Goal: Transaction & Acquisition: Purchase product/service

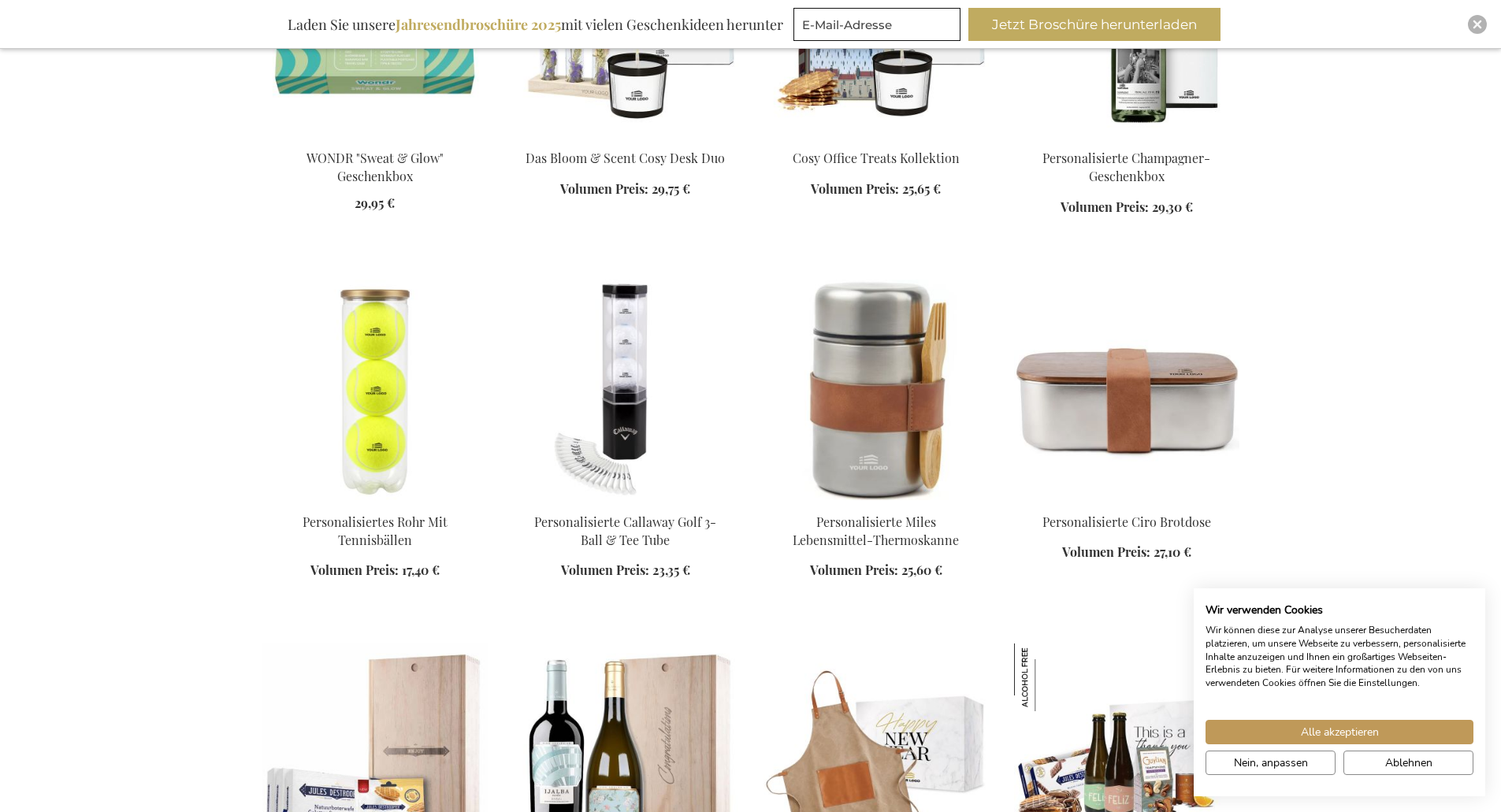
scroll to position [1496, 0]
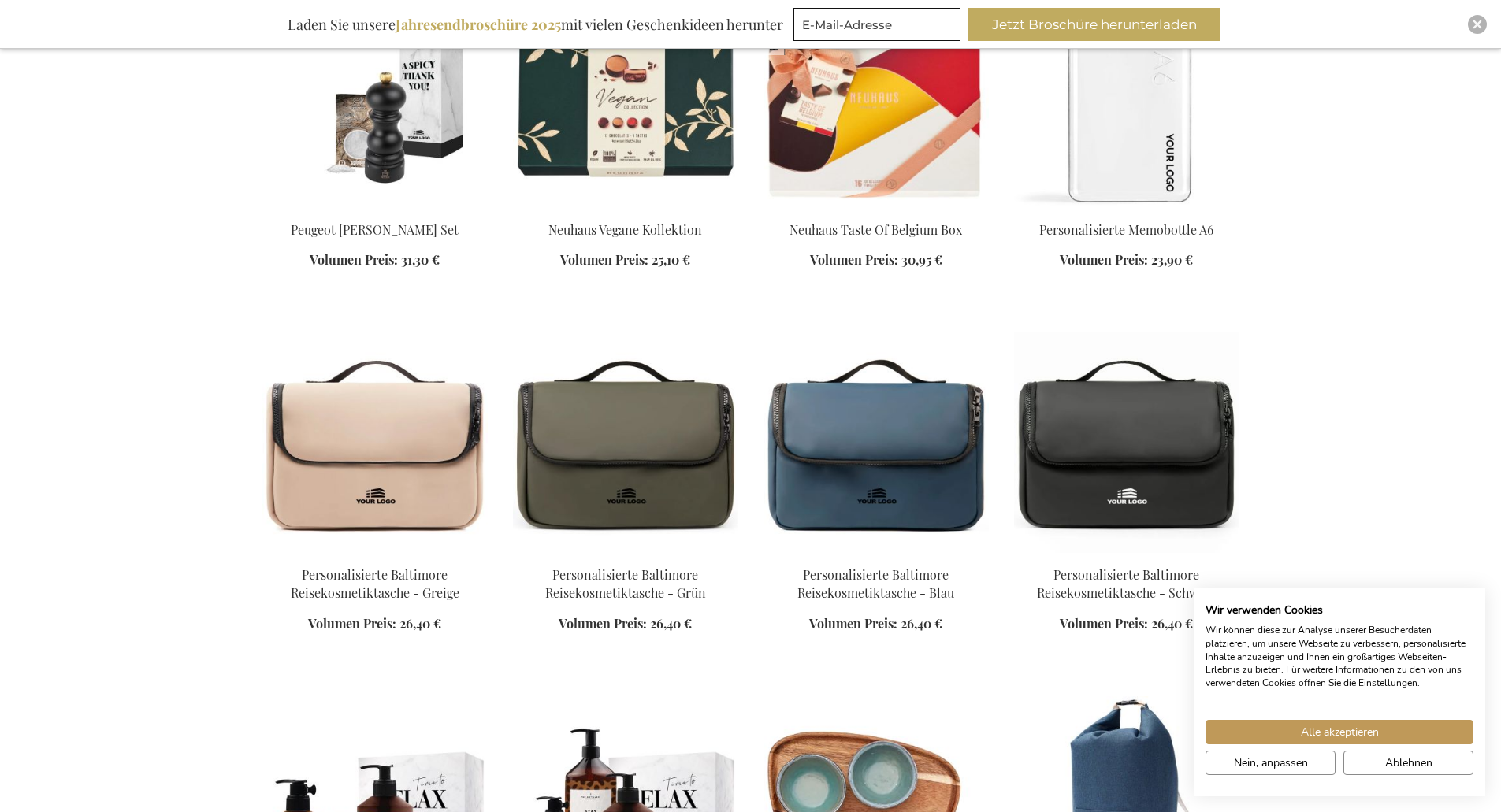
scroll to position [2520, 0]
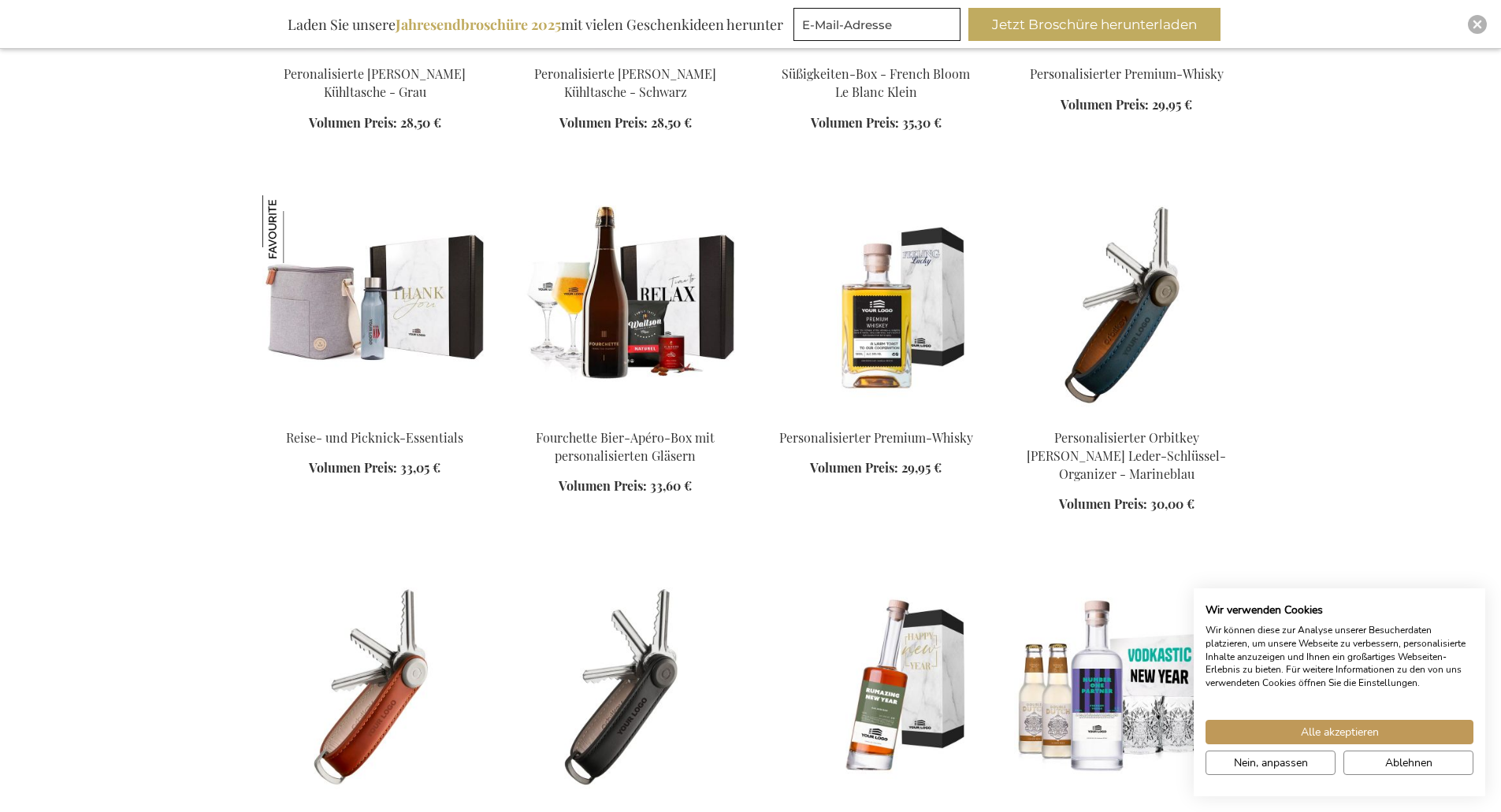
scroll to position [3780, 0]
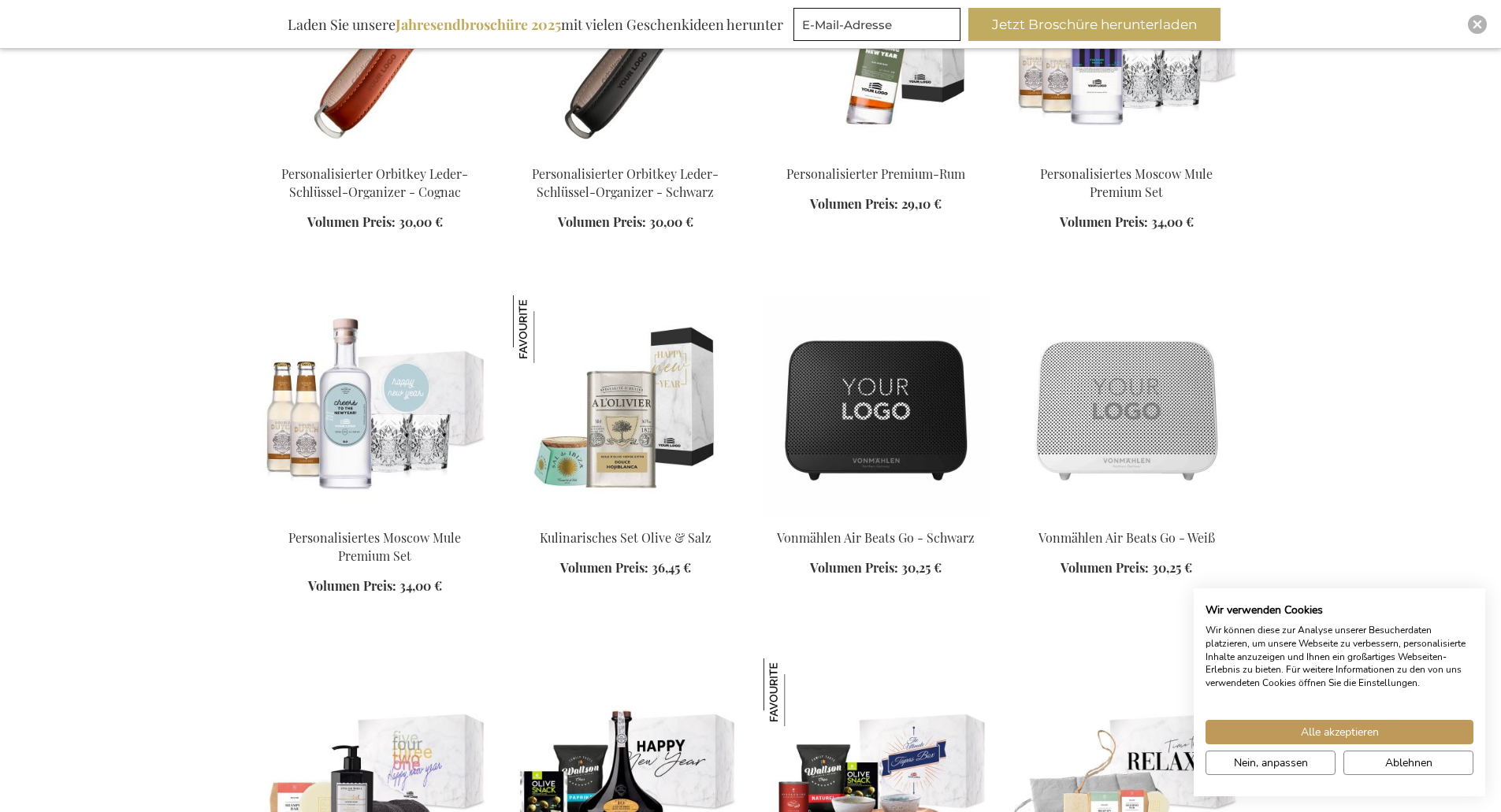
scroll to position [4410, 0]
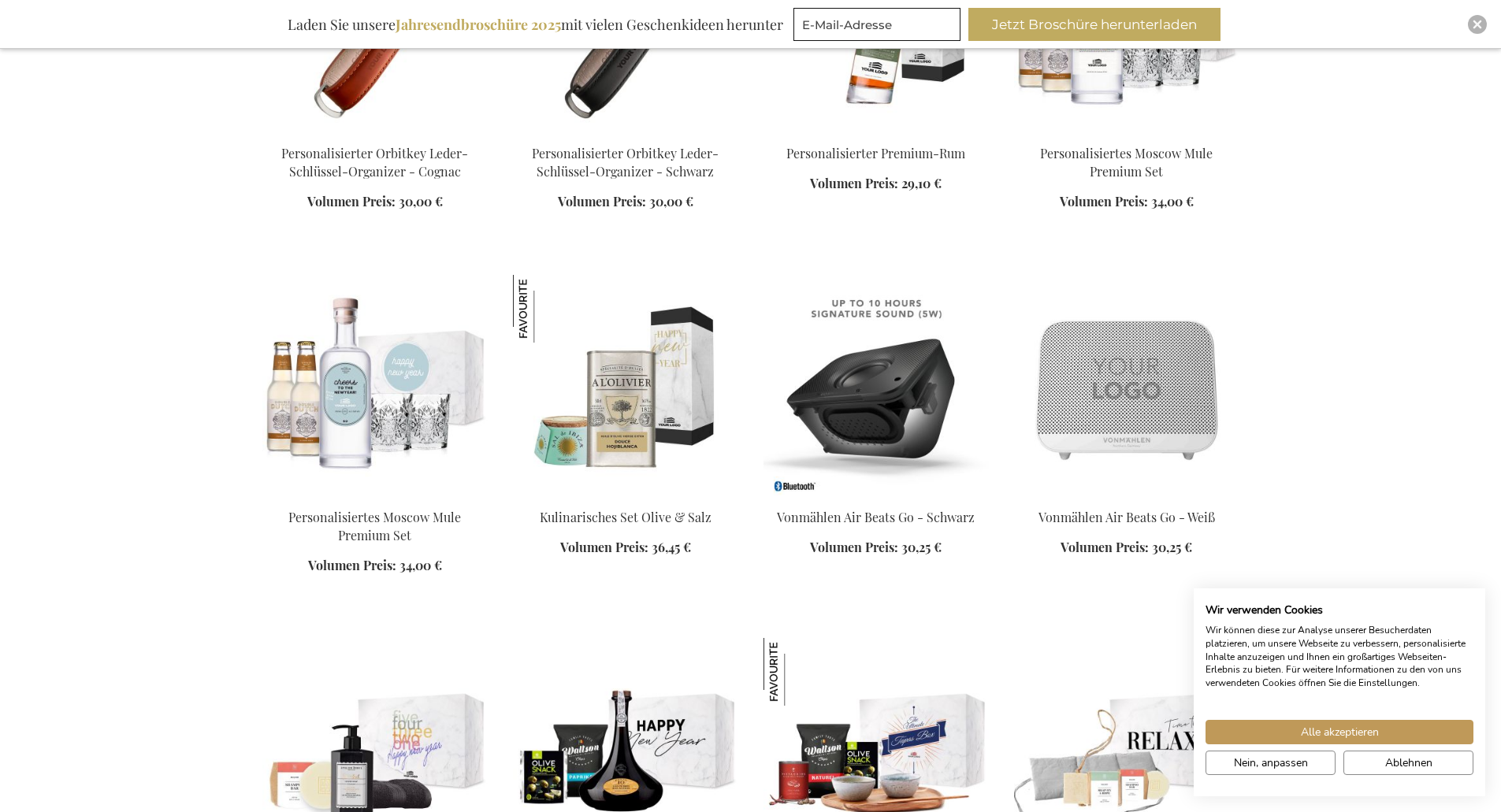
click at [884, 380] on img at bounding box center [876, 385] width 225 height 220
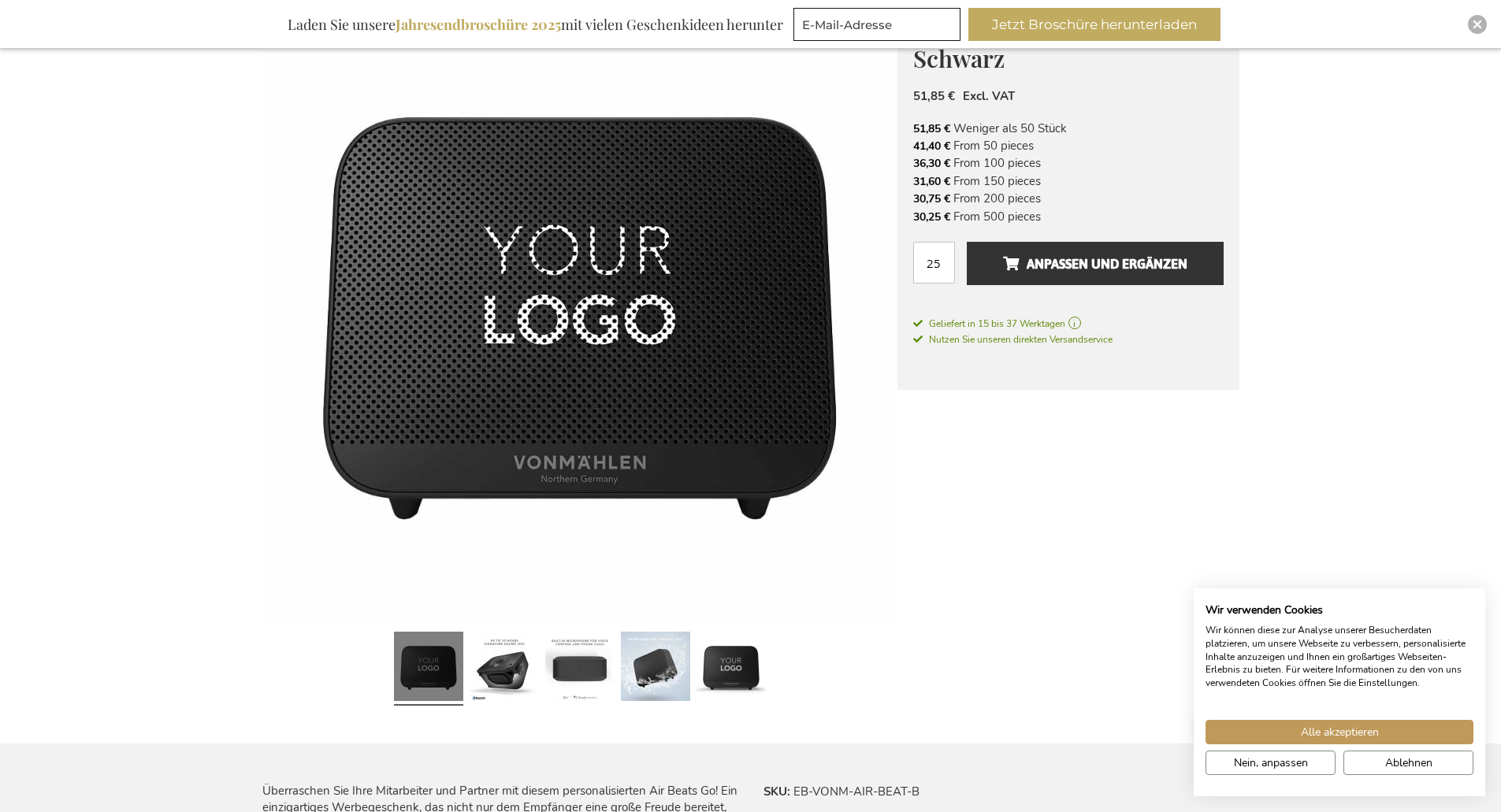
scroll to position [315, 0]
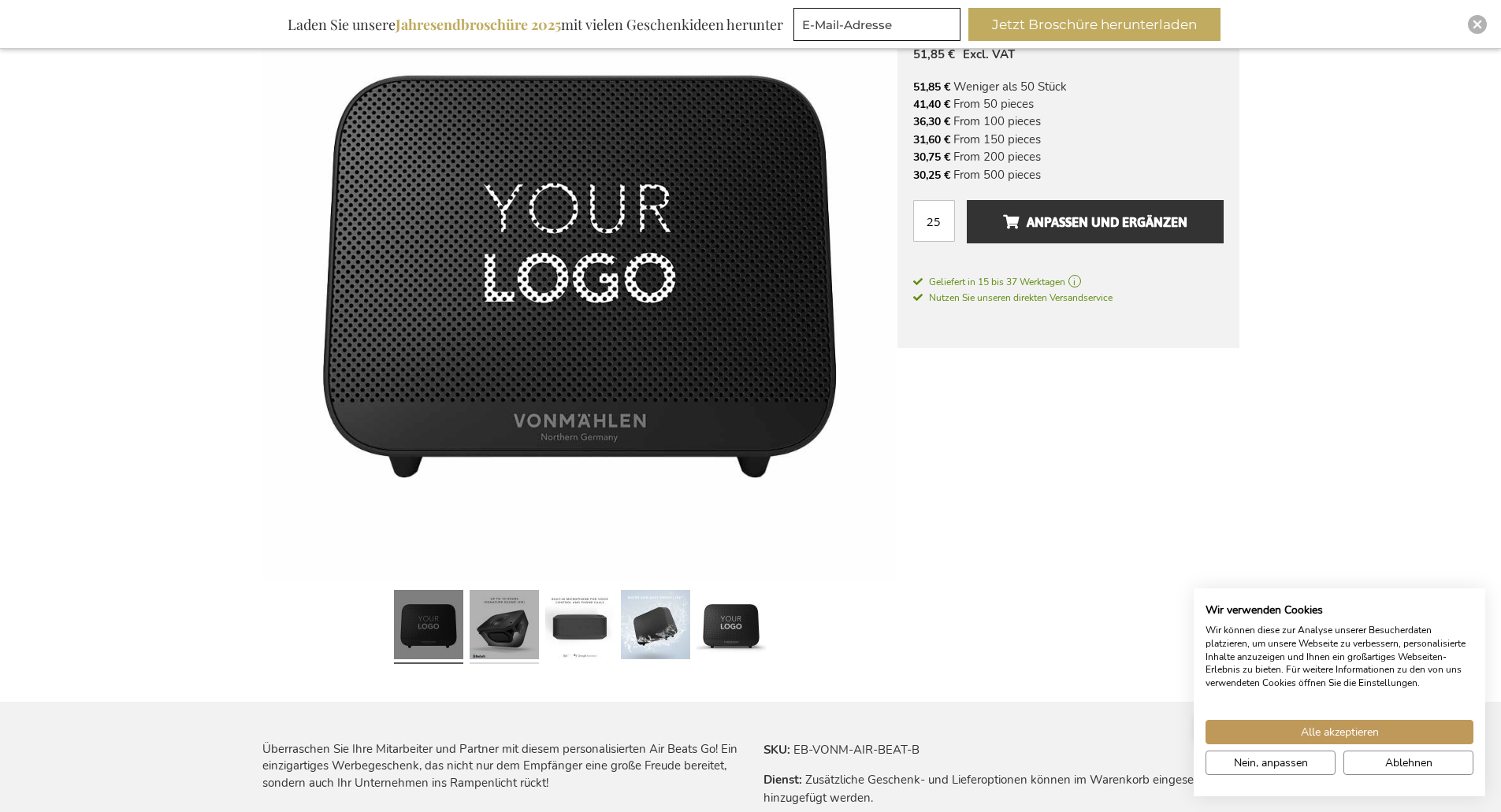
click at [508, 630] on link at bounding box center [504, 627] width 69 height 86
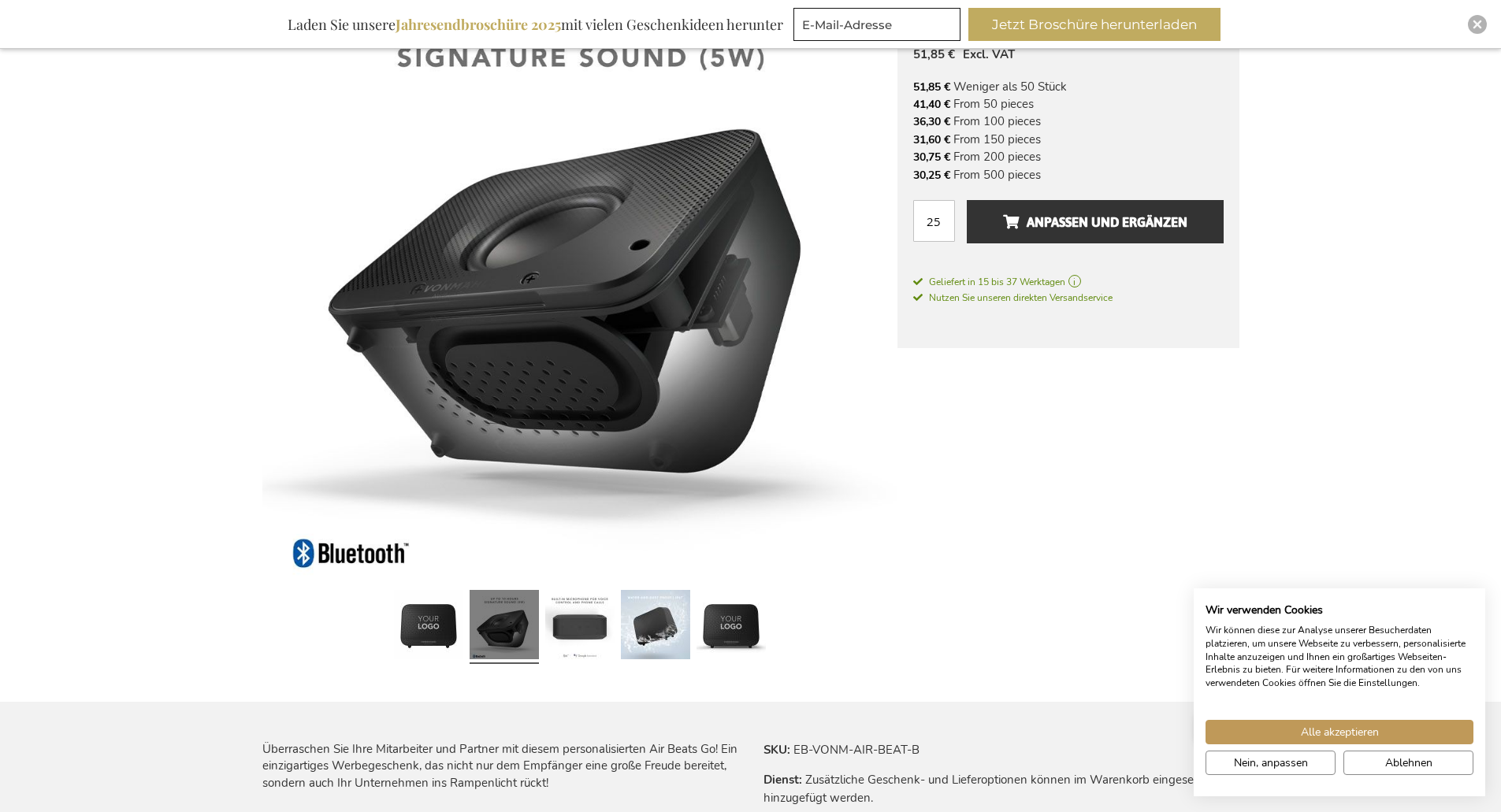
scroll to position [236, 0]
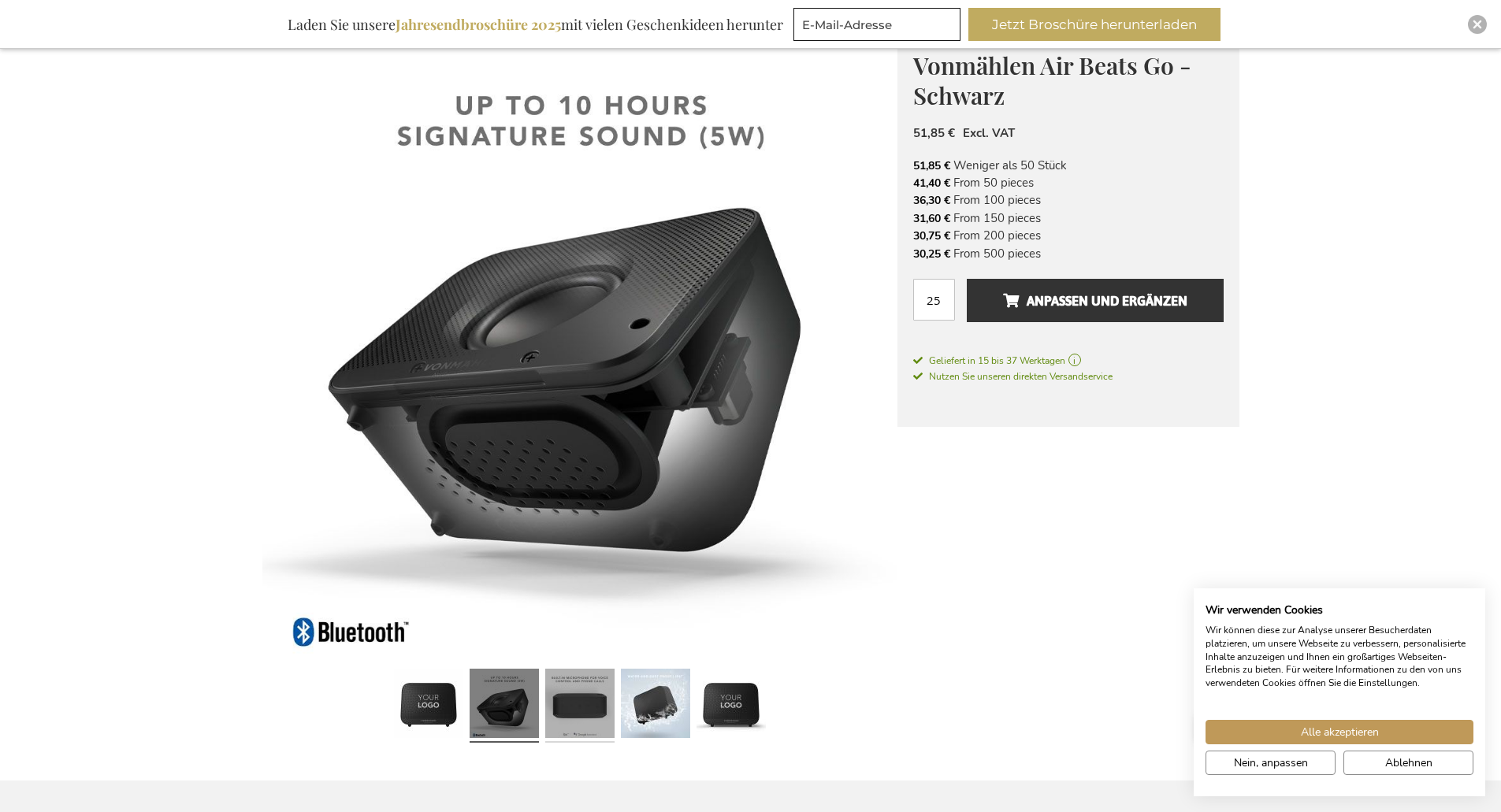
click at [572, 703] on link at bounding box center [579, 705] width 69 height 86
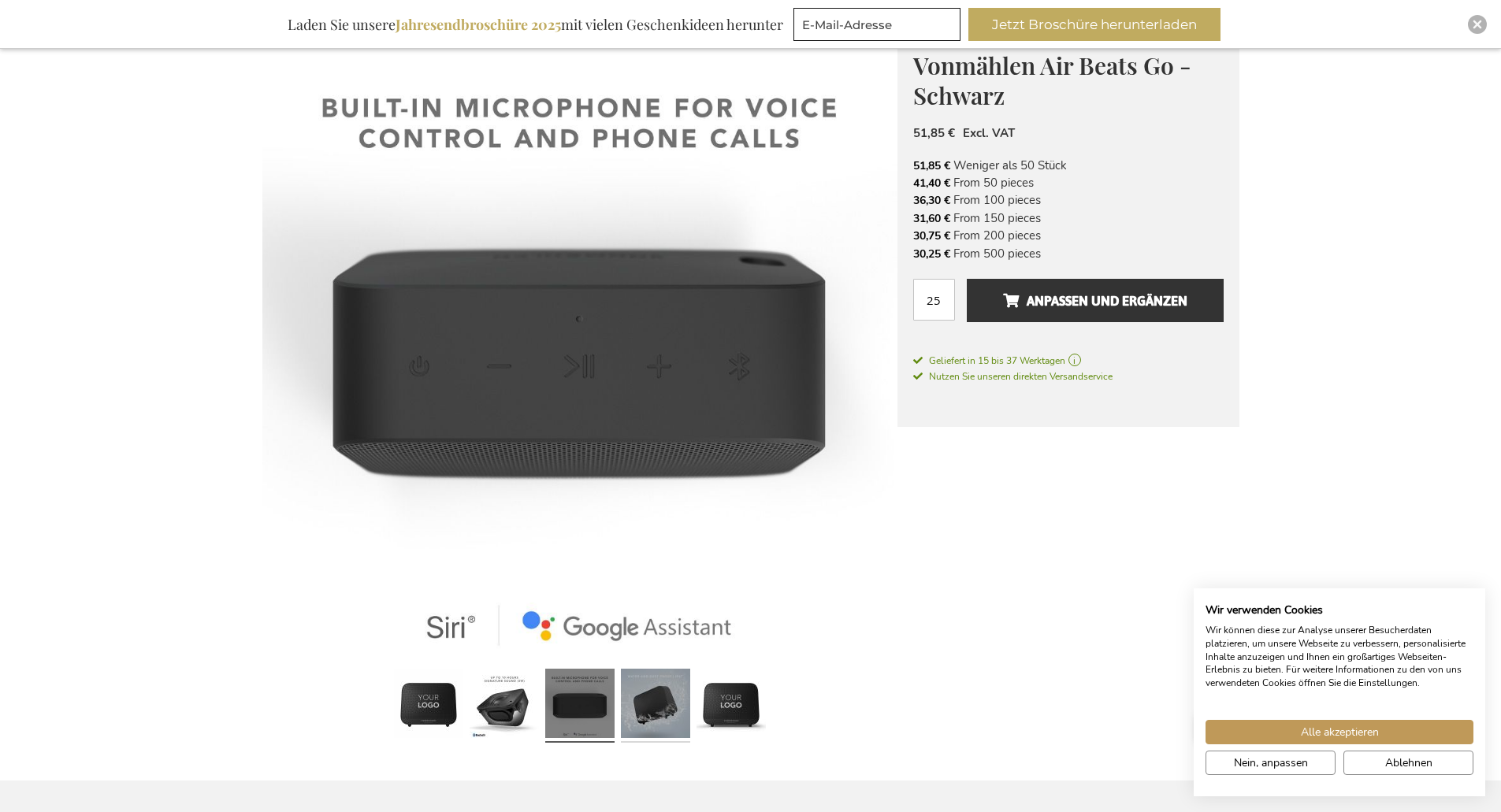
click at [650, 714] on link at bounding box center [655, 705] width 69 height 86
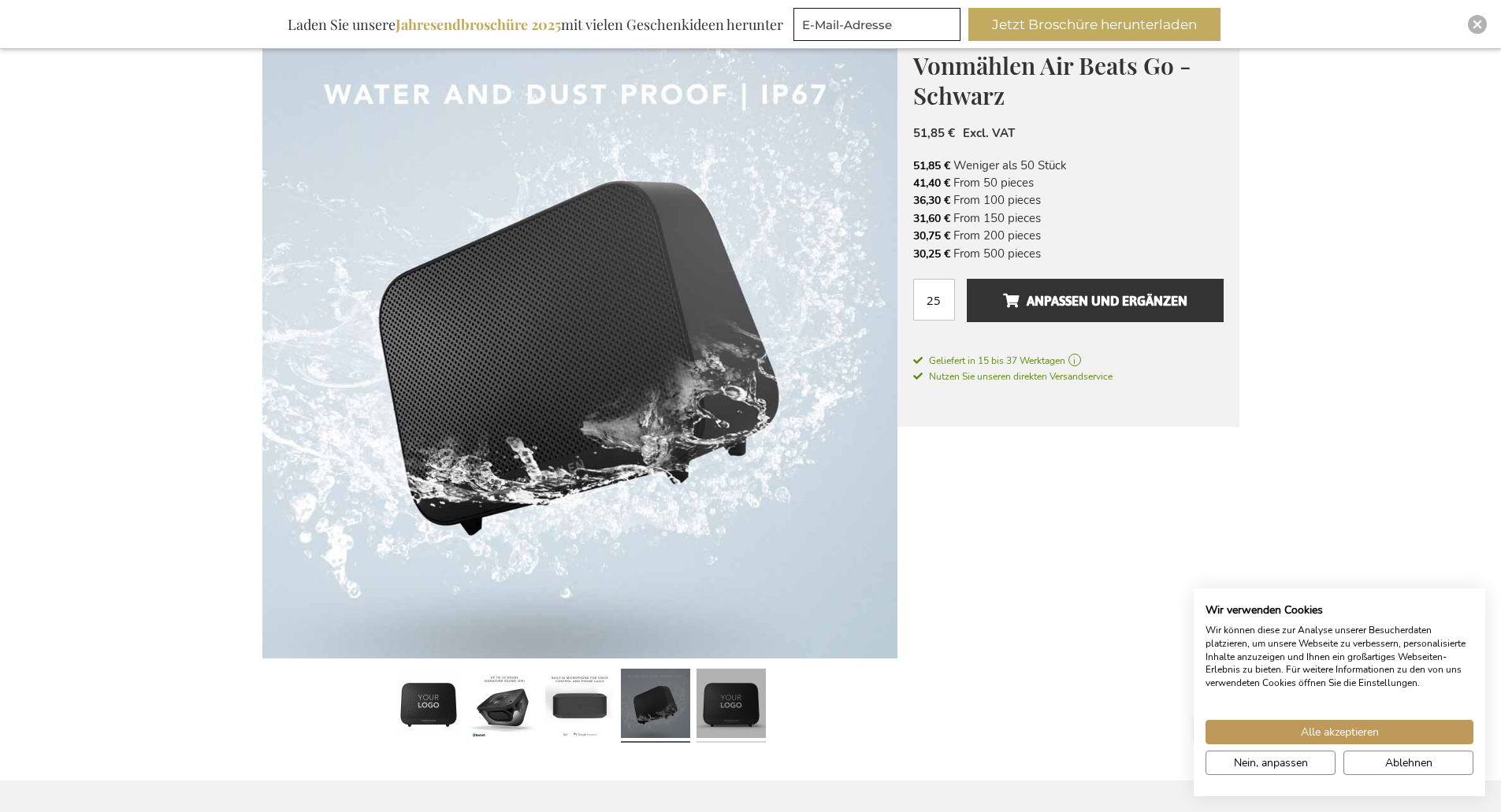
click at [724, 713] on link at bounding box center [731, 705] width 69 height 86
click at [724, 703] on link at bounding box center [731, 705] width 69 height 86
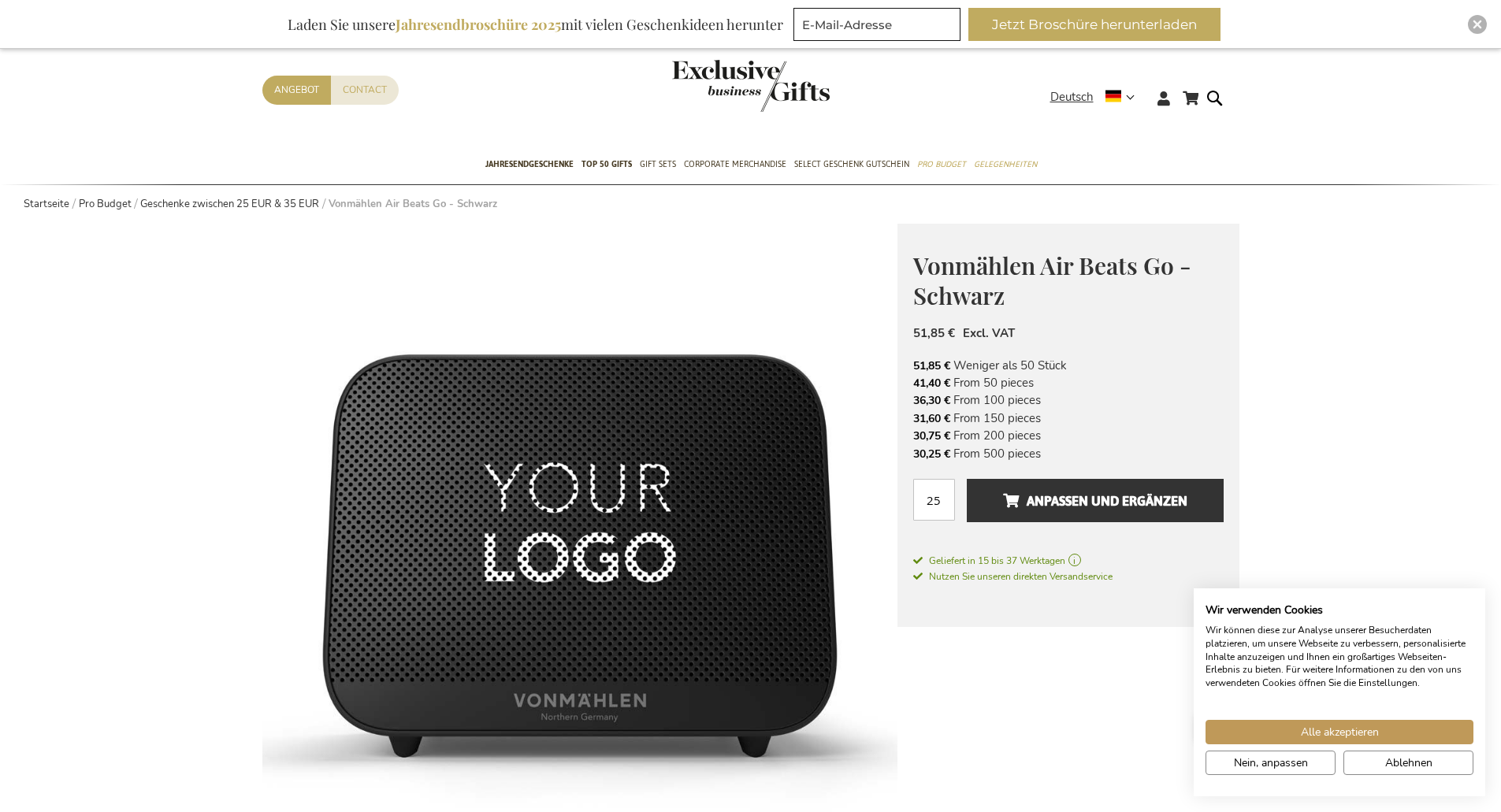
scroll to position [0, 0]
